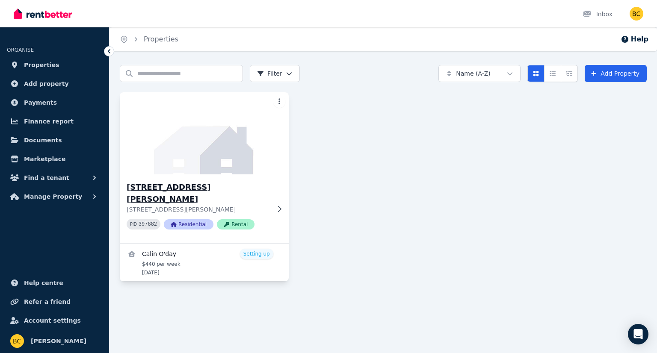
click at [186, 205] on p "[STREET_ADDRESS][PERSON_NAME]" at bounding box center [198, 209] width 143 height 9
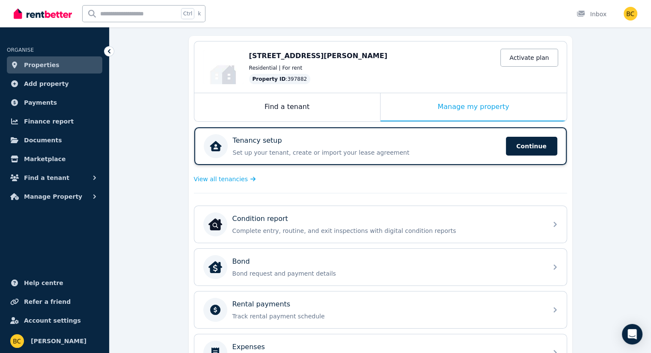
scroll to position [86, 0]
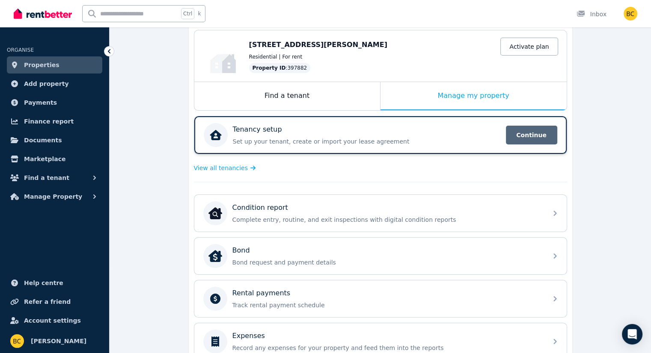
click at [525, 137] on span "Continue" at bounding box center [531, 135] width 51 height 19
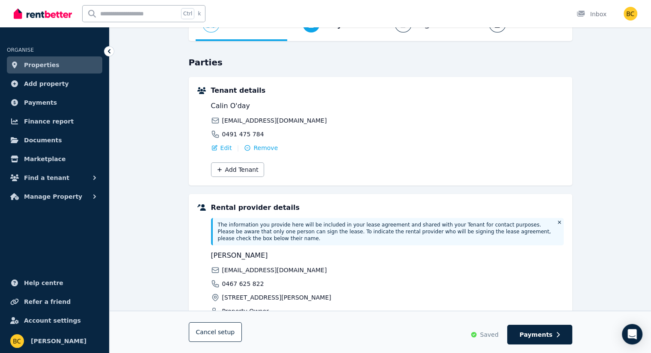
scroll to position [58, 0]
click at [230, 172] on button "Add Tenant" at bounding box center [237, 170] width 53 height 15
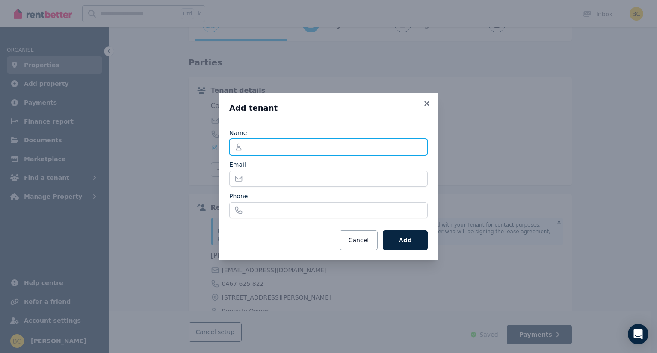
click at [275, 148] on input "Name" at bounding box center [328, 147] width 198 height 16
type input "*"
type input "**********"
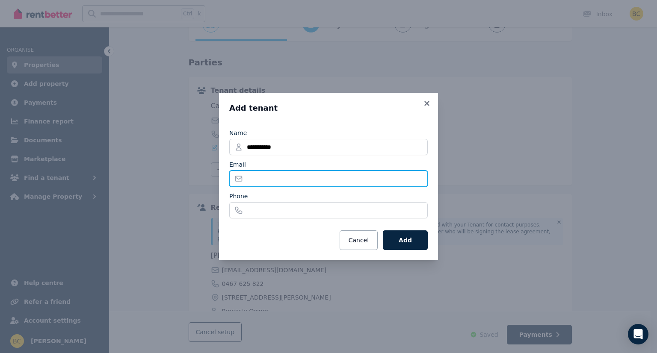
click at [320, 179] on input "Email" at bounding box center [328, 179] width 198 height 16
type input "**********"
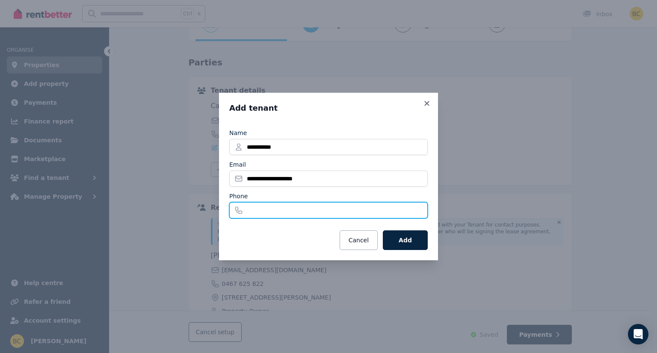
click at [334, 210] on input "Phone" at bounding box center [328, 210] width 198 height 16
type input "**********"
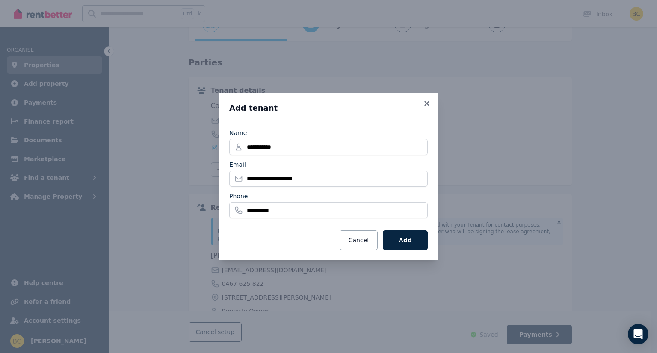
click at [403, 241] on button "Add" at bounding box center [405, 241] width 45 height 20
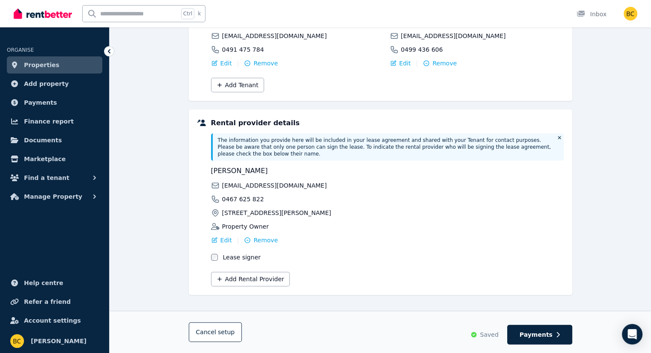
scroll to position [144, 0]
click at [552, 337] on button "Payments" at bounding box center [539, 335] width 65 height 20
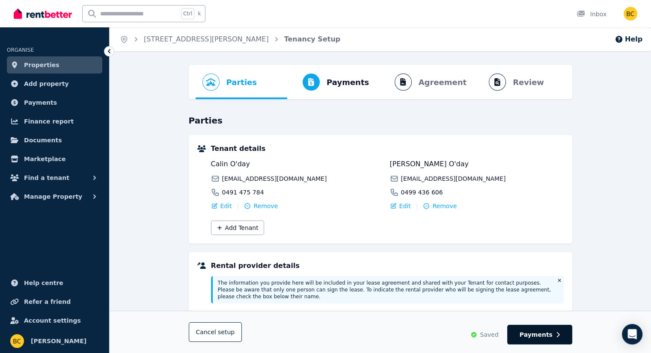
select select "**********"
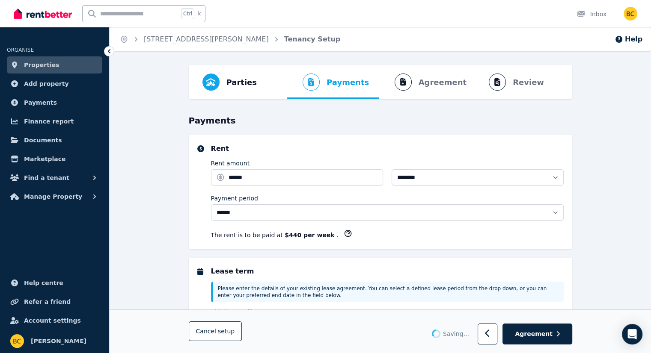
select select "**********"
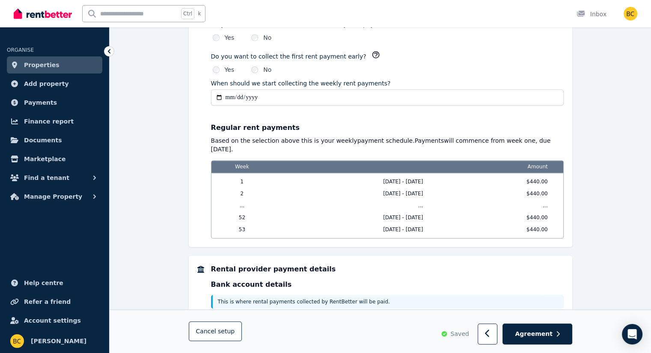
scroll to position [681, 0]
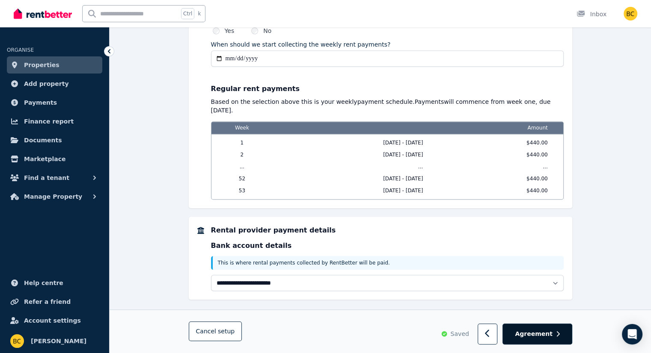
click at [554, 330] on button "Agreement" at bounding box center [536, 334] width 69 height 21
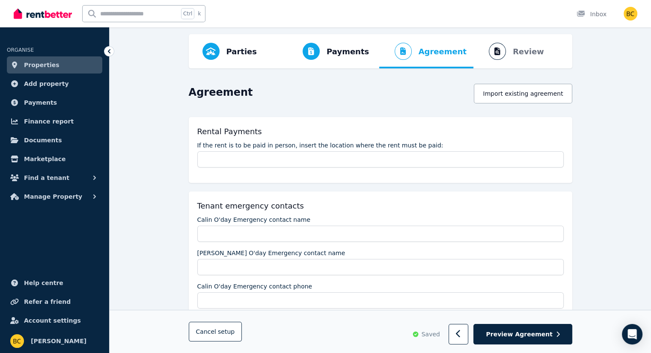
scroll to position [0, 0]
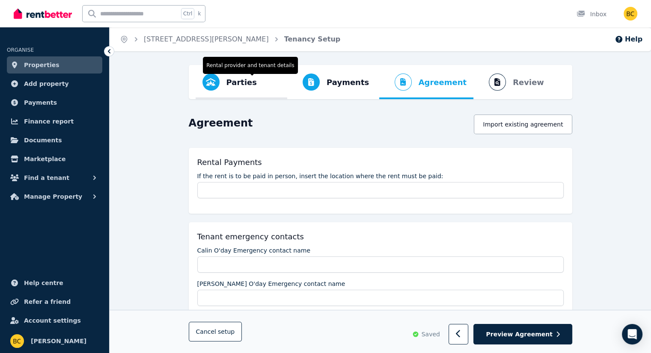
click at [207, 89] on span "Progress" at bounding box center [210, 82] width 17 height 17
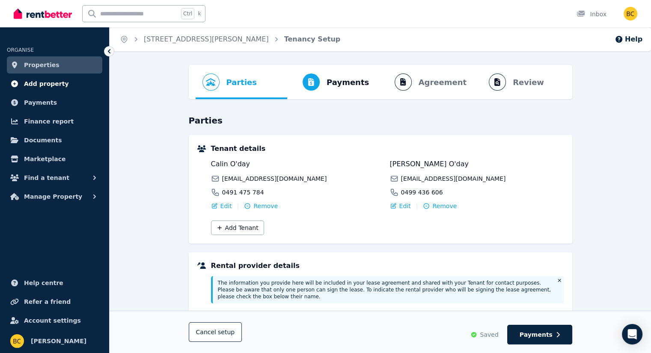
click at [58, 86] on span "Add property" at bounding box center [46, 84] width 45 height 10
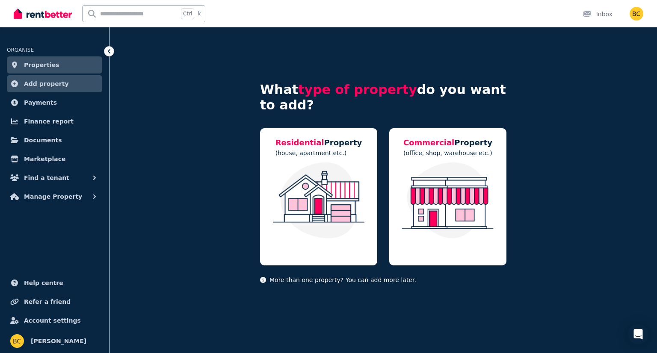
click at [47, 68] on span "Properties" at bounding box center [42, 65] width 36 height 10
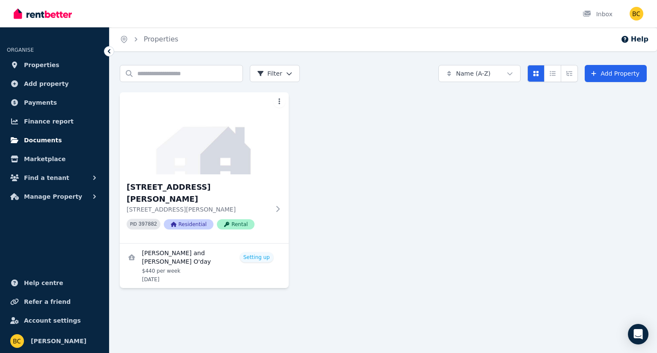
click at [45, 141] on span "Documents" at bounding box center [43, 140] width 38 height 10
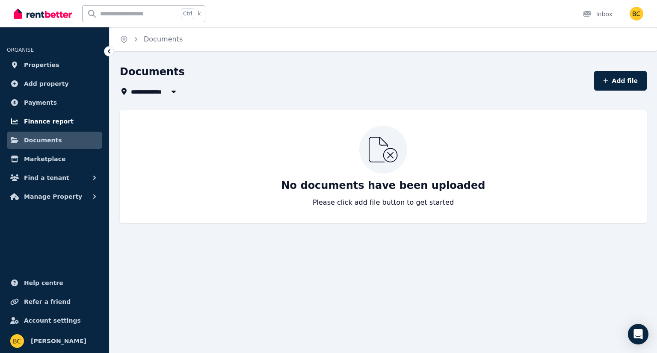
click at [53, 125] on span "Finance report" at bounding box center [49, 121] width 50 height 10
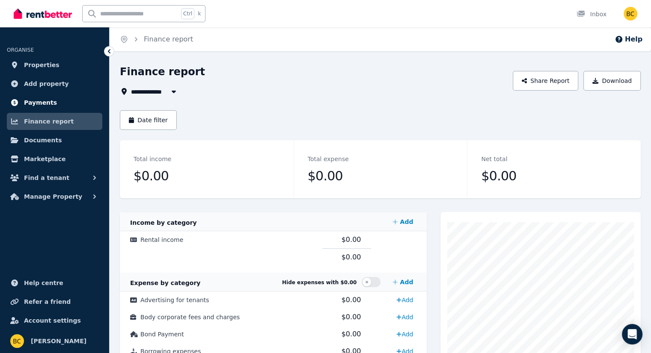
click at [68, 106] on link "Payments" at bounding box center [54, 102] width 95 height 17
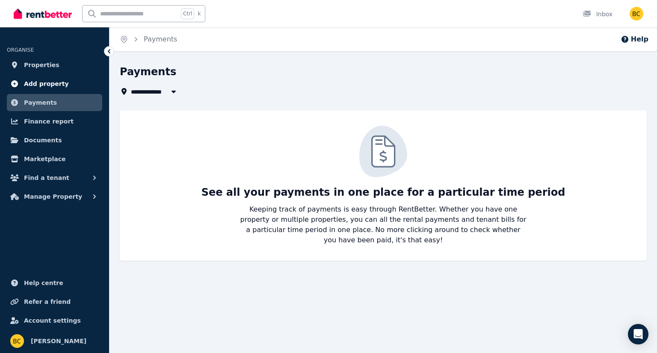
click at [64, 86] on link "Add property" at bounding box center [54, 83] width 95 height 17
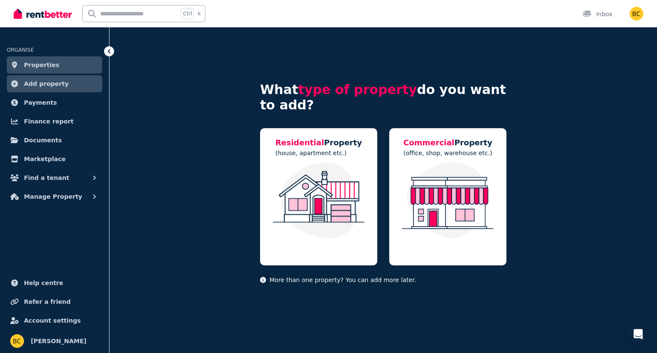
click at [51, 69] on link "Properties" at bounding box center [54, 64] width 95 height 17
